Goal: Find specific page/section: Find specific page/section

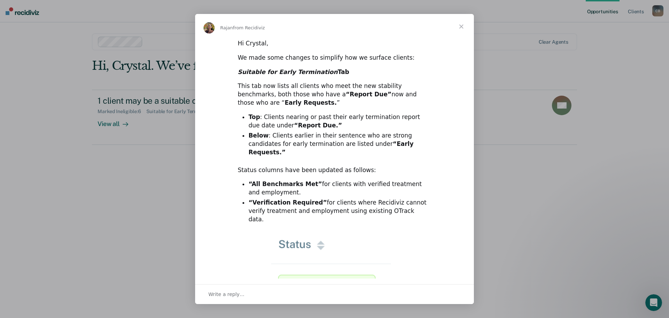
click at [459, 25] on span "Close" at bounding box center [461, 26] width 25 height 25
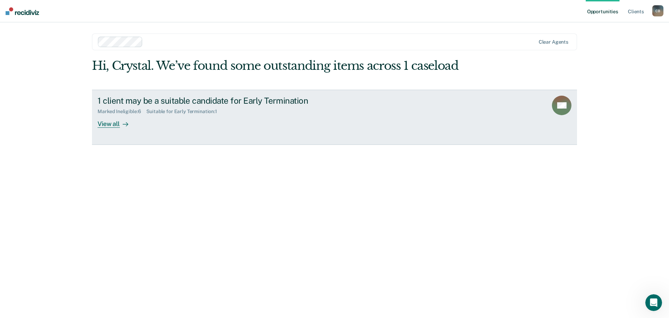
click at [114, 126] on div "View all" at bounding box center [117, 121] width 39 height 14
